Goal: Find specific page/section: Find specific page/section

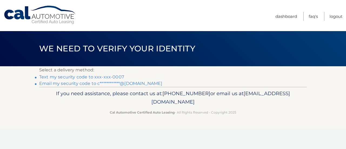
click at [93, 76] on link "Text my security code to xxx-xxx-0007" at bounding box center [81, 76] width 85 height 5
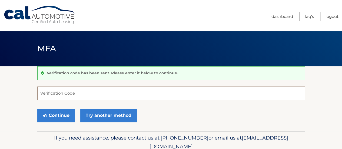
click at [79, 94] on input "Verification Code" at bounding box center [171, 94] width 268 height 14
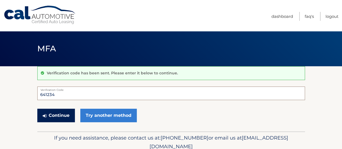
type input "641234"
click at [58, 117] on button "Continue" at bounding box center [56, 116] width 38 height 14
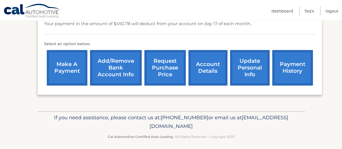
scroll to position [165, 0]
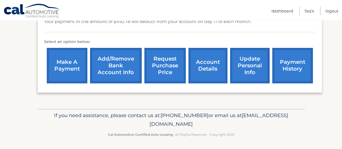
click at [214, 64] on link "account details" at bounding box center [207, 65] width 39 height 35
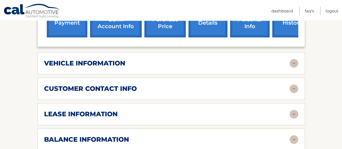
scroll to position [216, 0]
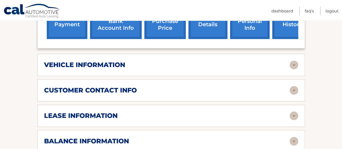
click at [297, 114] on img at bounding box center [294, 115] width 9 height 9
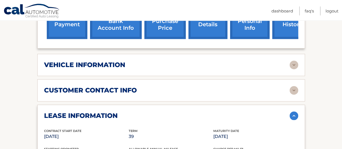
click at [292, 65] on img at bounding box center [294, 65] width 9 height 9
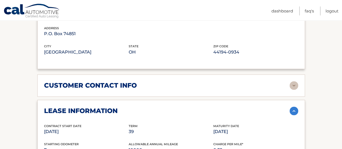
click at [191, 87] on div "customer contact info" at bounding box center [166, 85] width 245 height 8
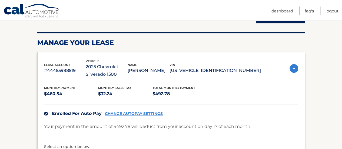
scroll to position [0, 0]
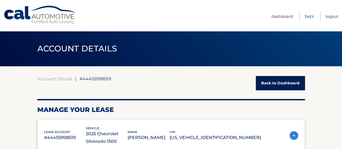
click at [310, 16] on link "FAQ's" at bounding box center [309, 16] width 9 height 9
